Goal: Find specific page/section: Find specific page/section

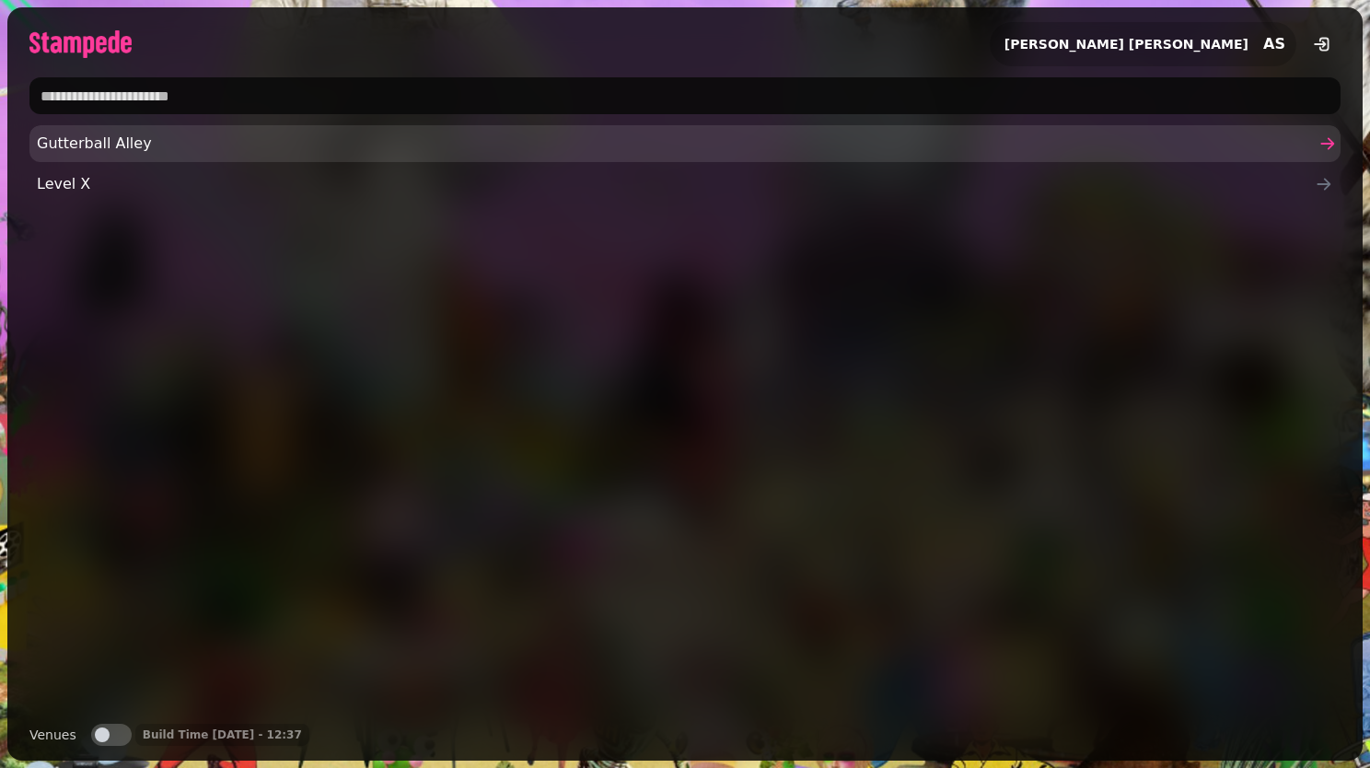
click at [388, 134] on span "Gutterball Alley" at bounding box center [676, 144] width 1278 height 22
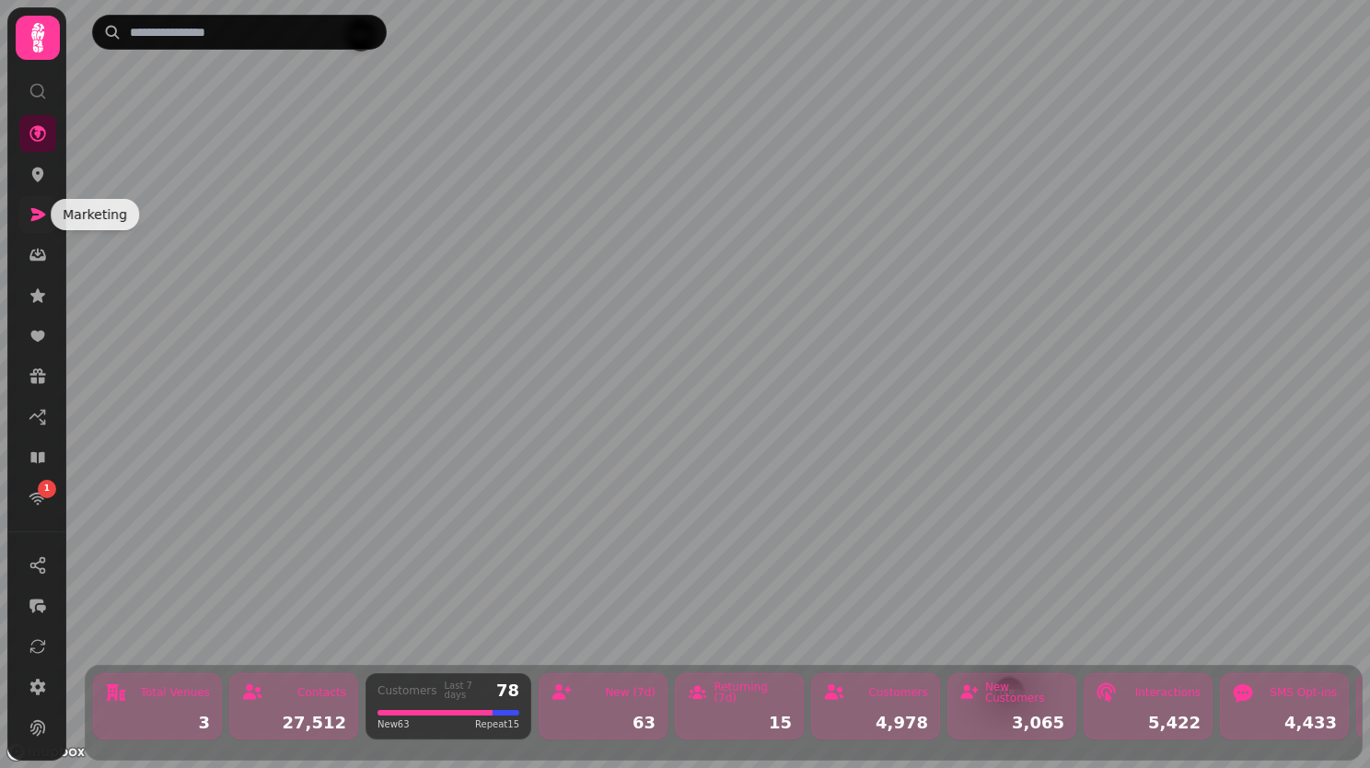
click at [37, 208] on icon at bounding box center [38, 214] width 18 height 18
